Goal: Navigation & Orientation: Find specific page/section

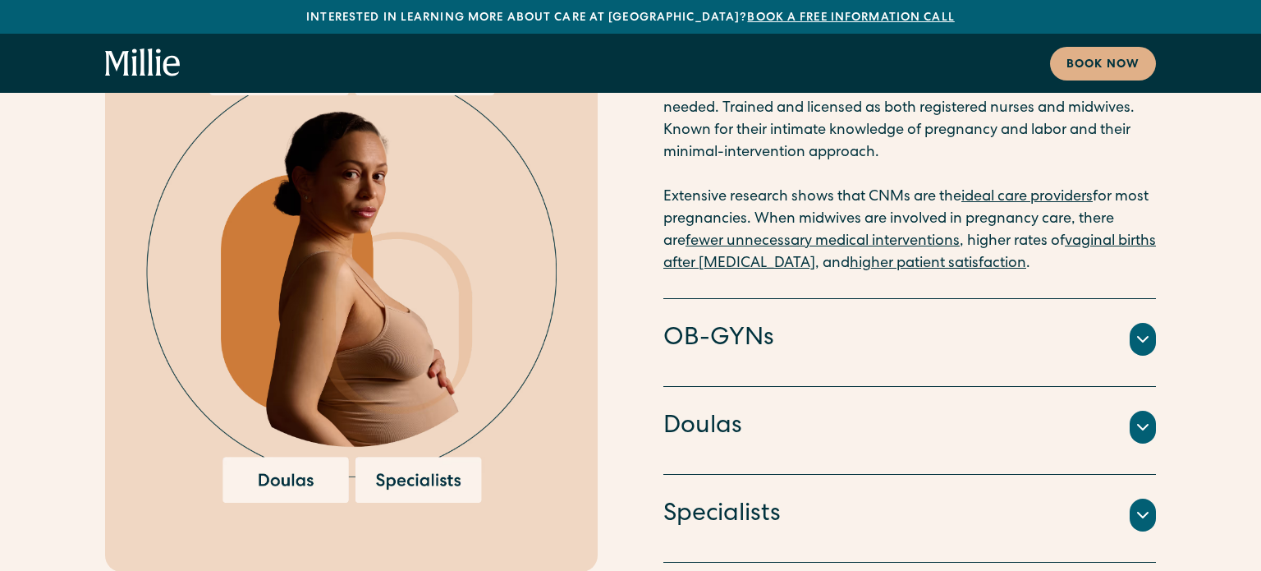
scroll to position [3382, 0]
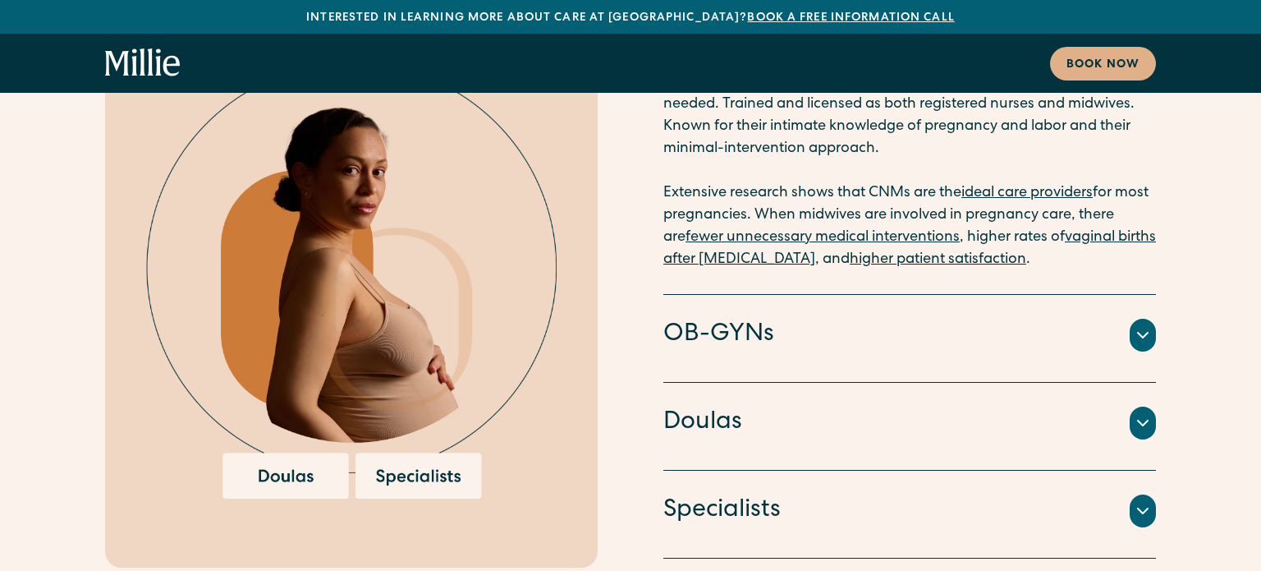
click at [1141, 501] on icon at bounding box center [1143, 511] width 20 height 20
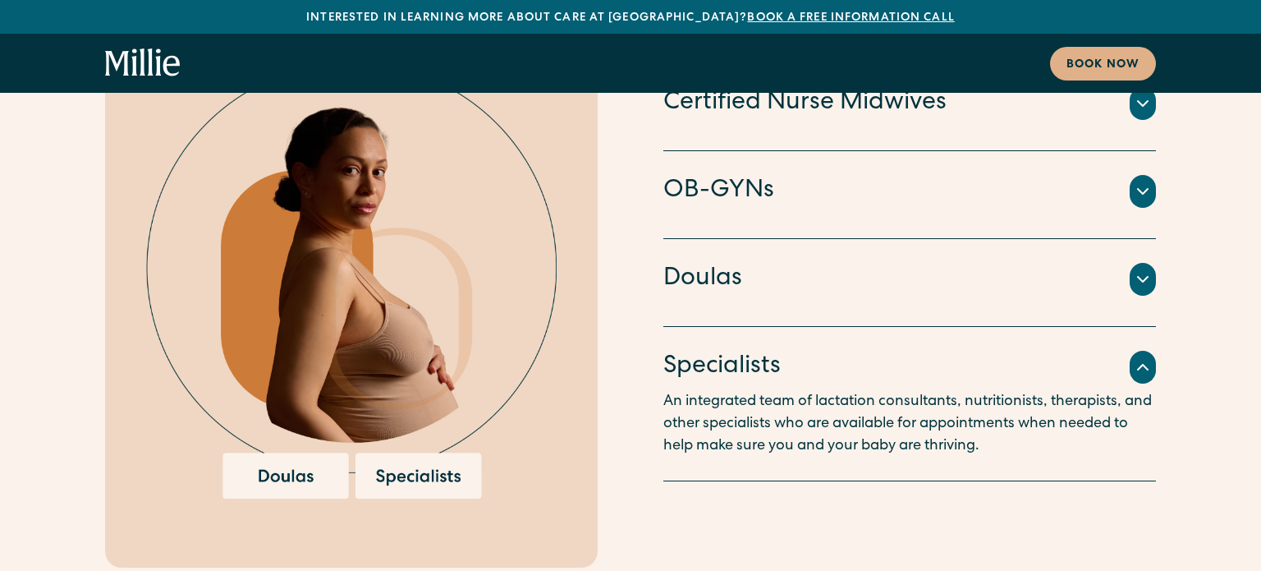
click at [1148, 357] on icon at bounding box center [1143, 367] width 20 height 20
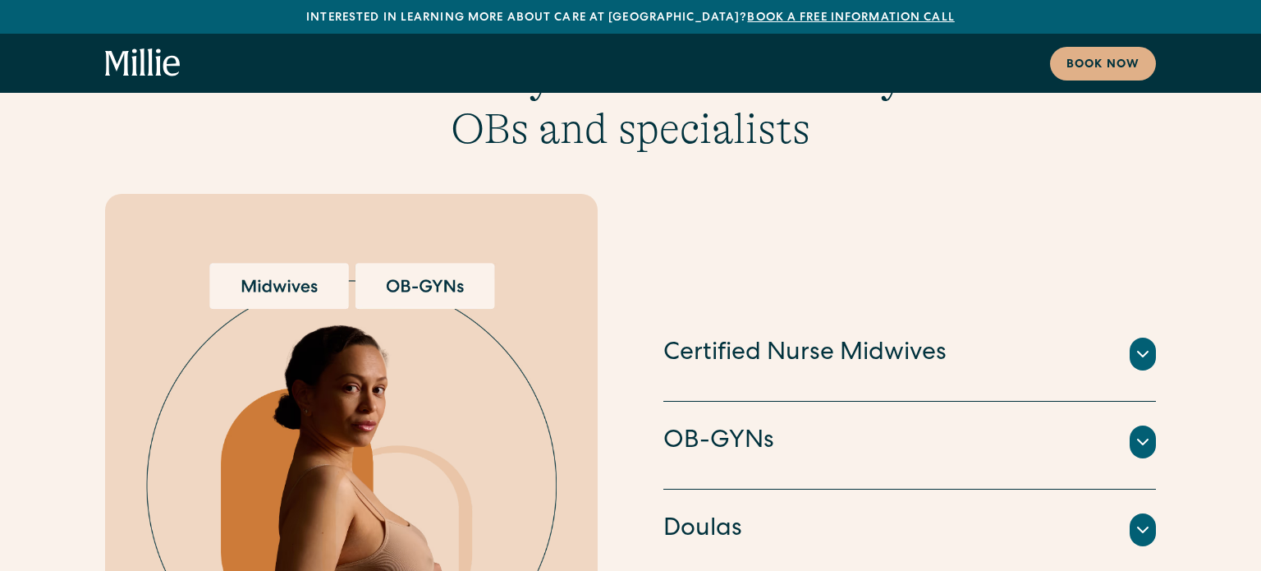
scroll to position [3163, 0]
click at [1146, 433] on icon at bounding box center [1143, 443] width 20 height 20
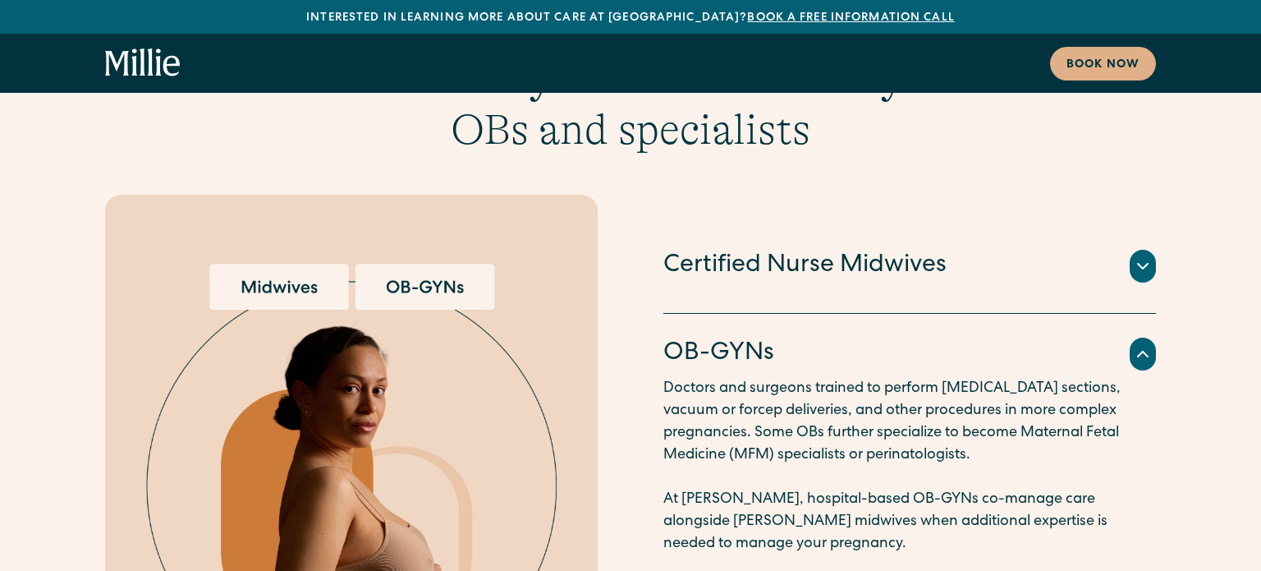
click at [1146, 338] on div at bounding box center [1143, 354] width 26 height 33
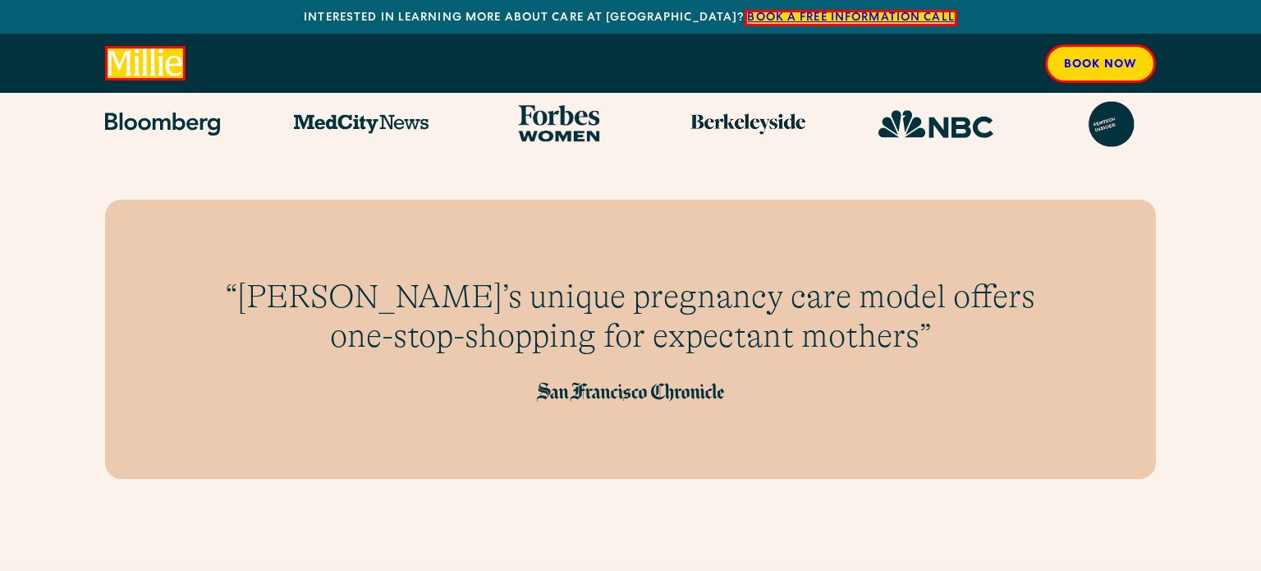
scroll to position [0, 0]
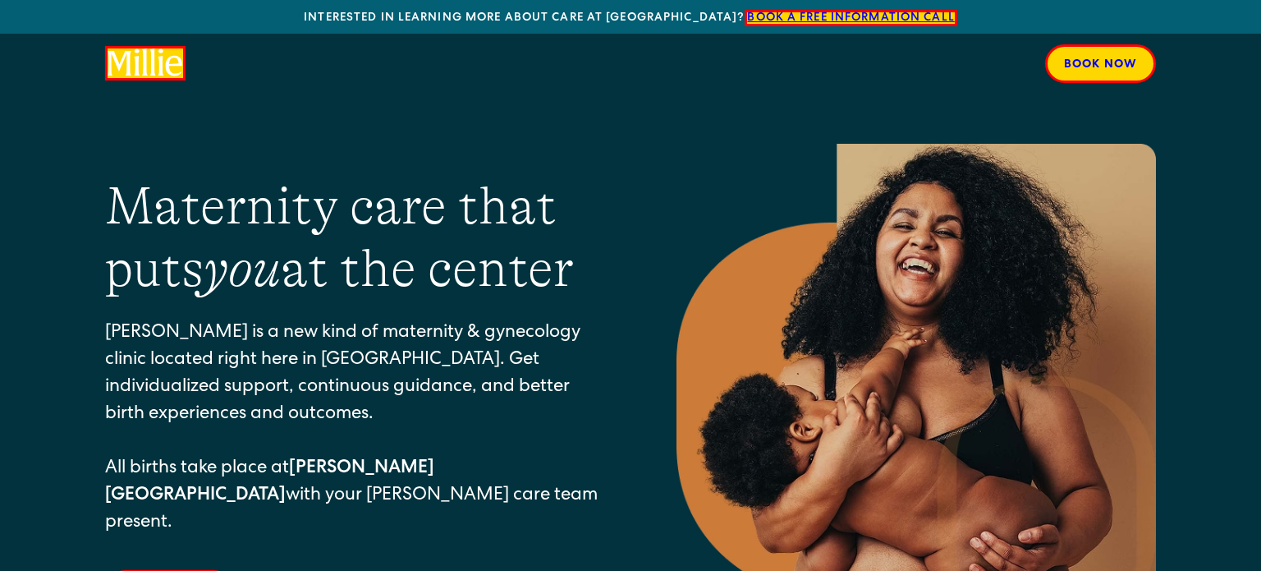
click at [162, 66] on icon "home" at bounding box center [146, 63] width 76 height 30
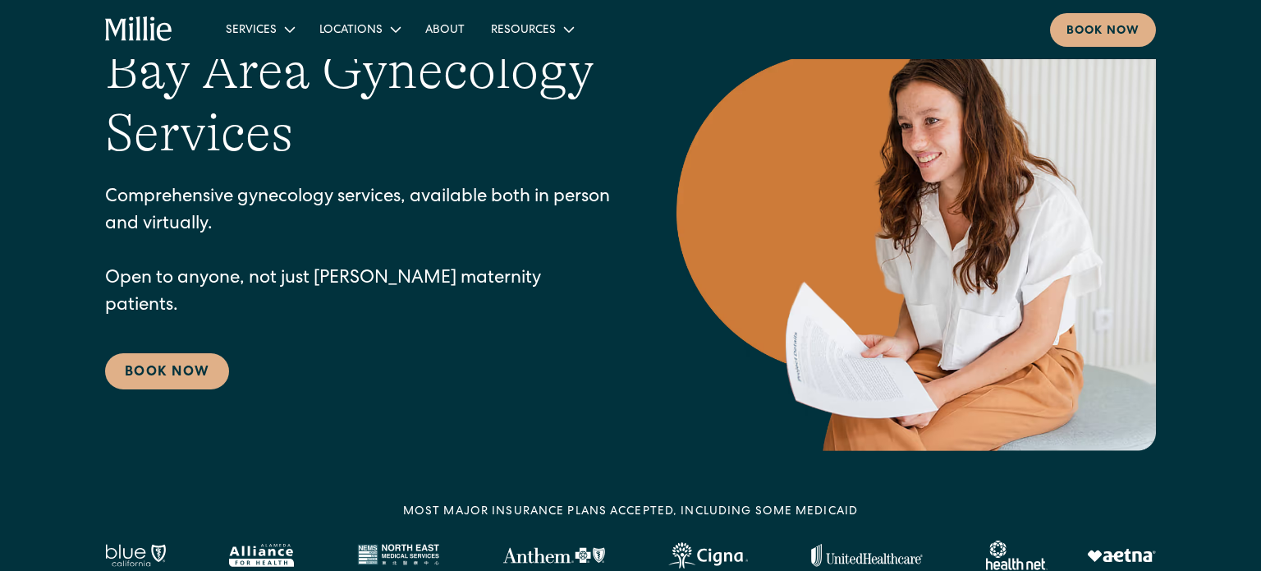
scroll to position [187, 0]
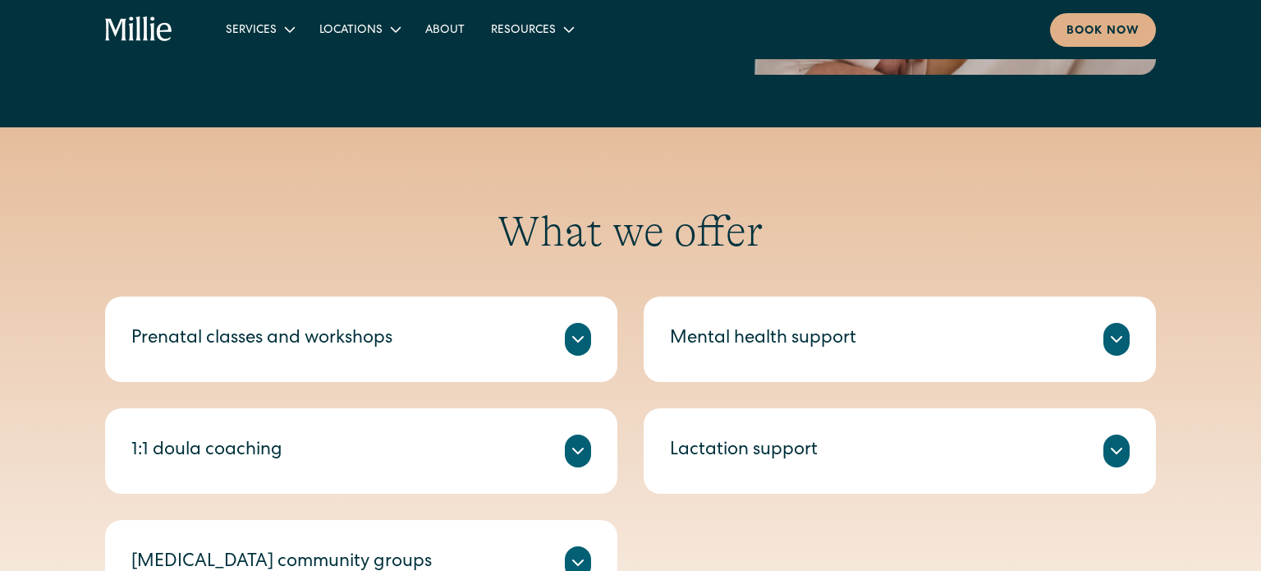
scroll to position [818, 0]
